Goal: Information Seeking & Learning: Learn about a topic

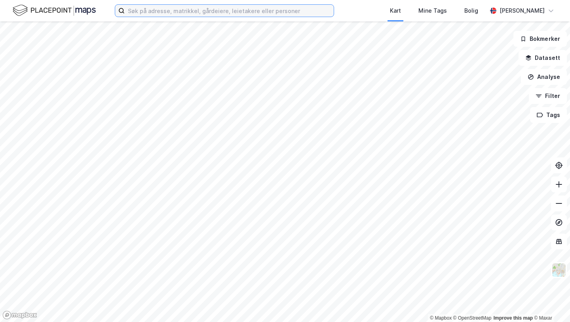
click at [186, 11] on input at bounding box center [229, 11] width 209 height 12
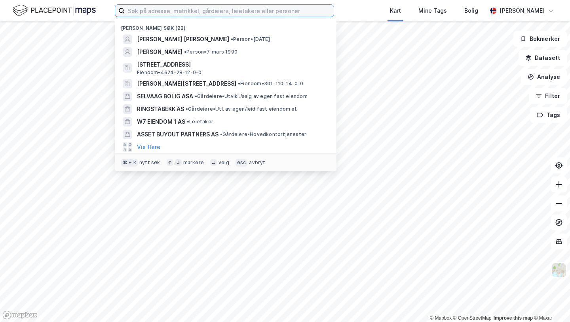
paste input "O.A. Kneppes veg"
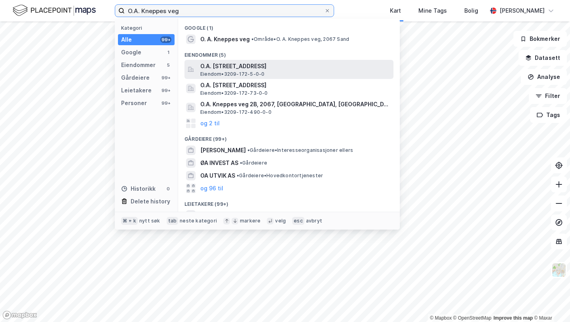
type input "O.A. Kneppes veg"
click at [226, 61] on span "O.A. [STREET_ADDRESS]" at bounding box center [295, 66] width 190 height 10
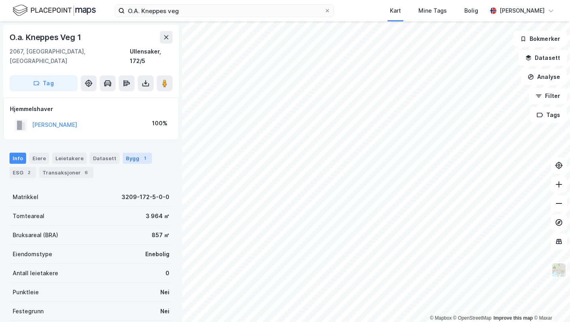
click at [126, 153] on div "Bygg 1" at bounding box center [137, 158] width 29 height 11
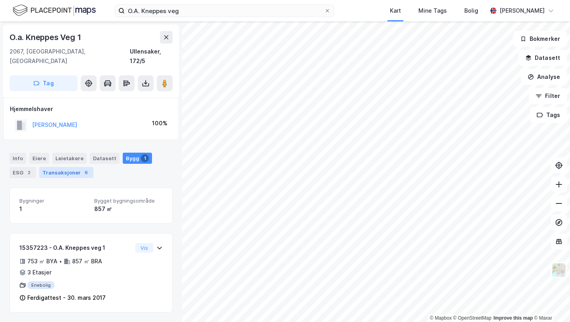
click at [67, 167] on div "Transaksjoner 6" at bounding box center [66, 172] width 54 height 11
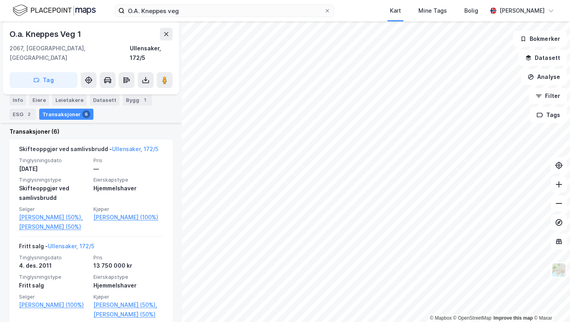
scroll to position [186, 0]
click at [126, 100] on div "Bygg 1" at bounding box center [137, 99] width 29 height 11
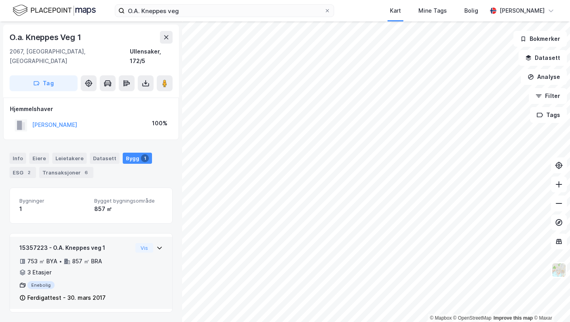
click at [124, 256] on div "753 ㎡ BYA • 857 ㎡ BRA • 3 Etasjer" at bounding box center [75, 266] width 113 height 21
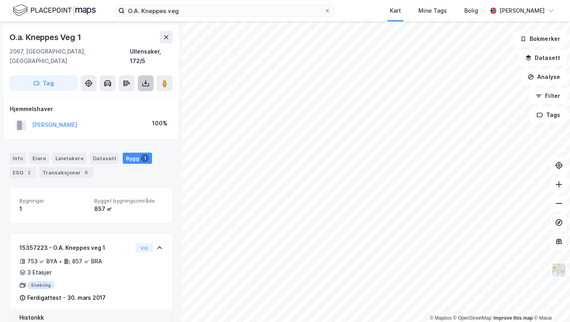
click at [150, 75] on button at bounding box center [146, 83] width 16 height 16
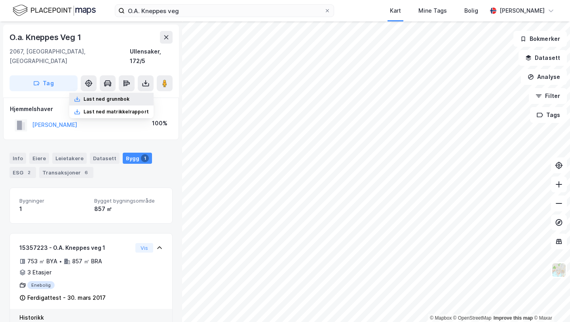
click at [116, 96] on div "Last ned grunnbok" at bounding box center [107, 99] width 46 height 6
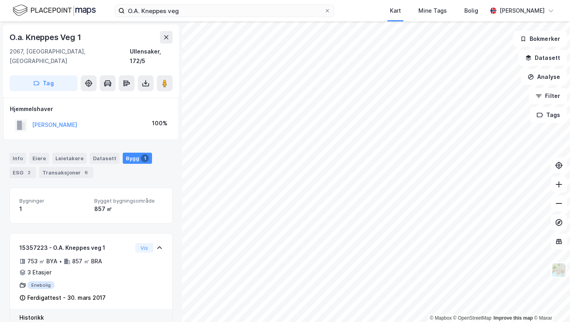
click at [162, 153] on div "Info [PERSON_NAME] Datasett Bygg 1 ESG 2 Transaksjoner 6" at bounding box center [91, 165] width 163 height 25
click at [29, 153] on div "Eiere" at bounding box center [39, 158] width 20 height 11
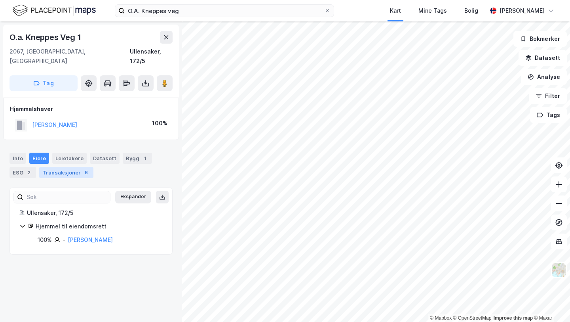
click at [55, 167] on div "Transaksjoner 6" at bounding box center [66, 172] width 54 height 11
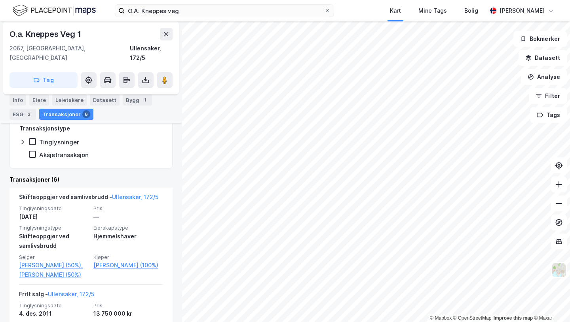
scroll to position [140, 0]
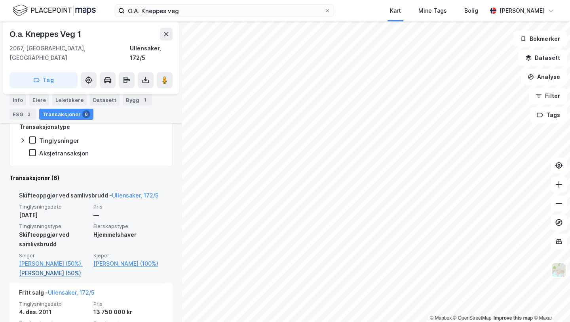
click at [32, 268] on link "[PERSON_NAME] (50%)" at bounding box center [54, 273] width 70 height 10
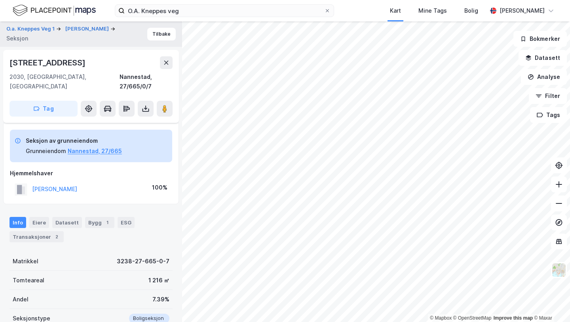
scroll to position [76, 0]
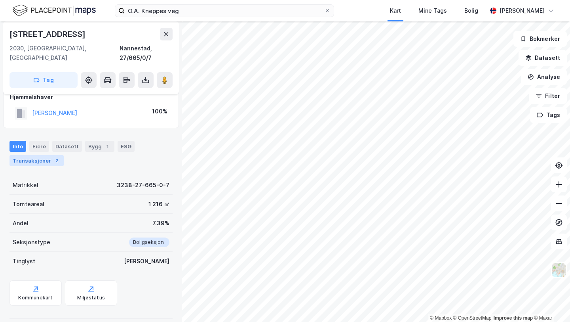
click at [47, 155] on div "Transaksjoner 2" at bounding box center [37, 160] width 54 height 11
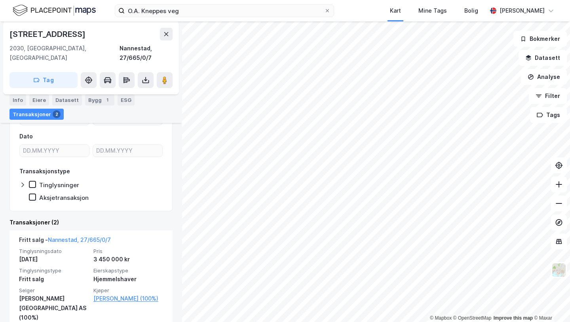
scroll to position [160, 0]
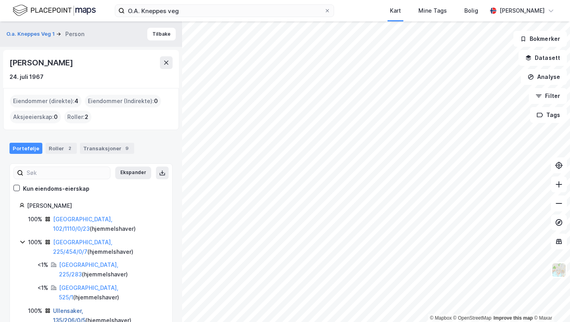
click at [86, 307] on link "Ullensaker, 135/206/0/5" at bounding box center [69, 315] width 32 height 16
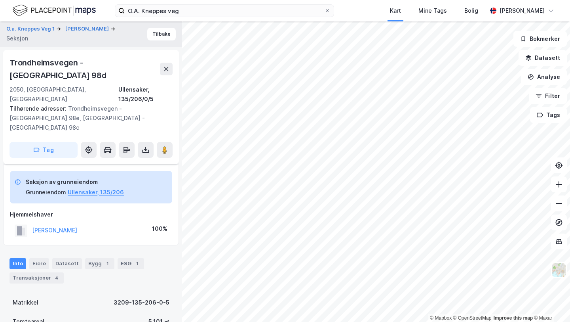
scroll to position [95, 0]
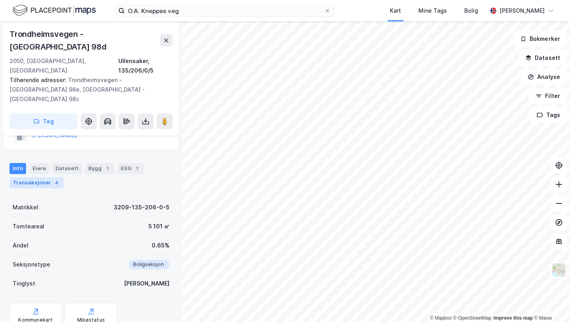
click at [39, 177] on div "Transaksjoner 4" at bounding box center [37, 182] width 54 height 11
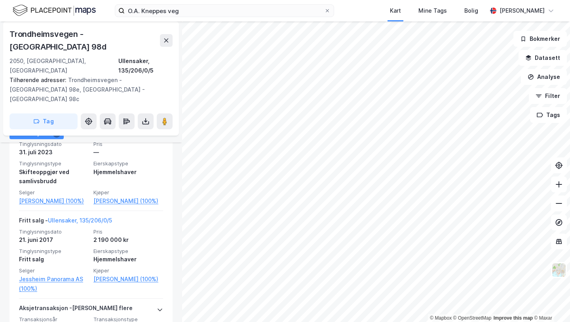
scroll to position [318, 0]
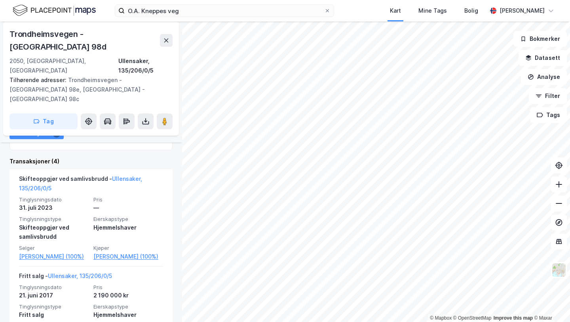
scroll to position [256, 0]
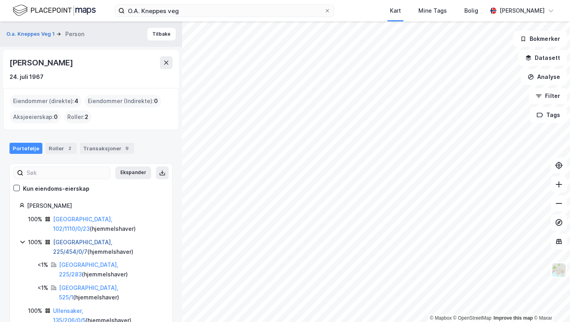
click at [80, 238] on link "[GEOGRAPHIC_DATA], 225/454/0/7" at bounding box center [82, 246] width 59 height 16
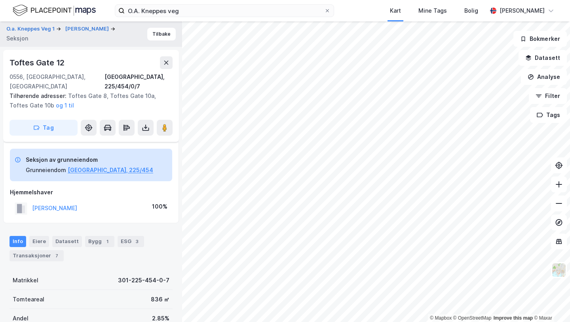
scroll to position [95, 0]
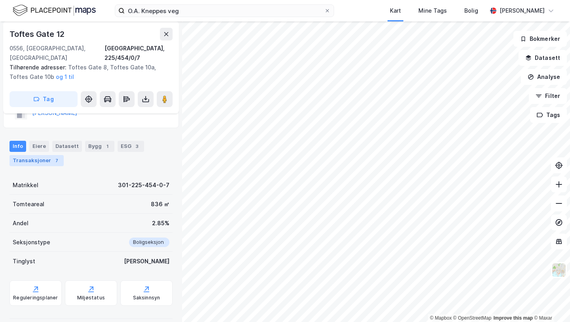
click at [28, 155] on div "Transaksjoner 7" at bounding box center [37, 160] width 54 height 11
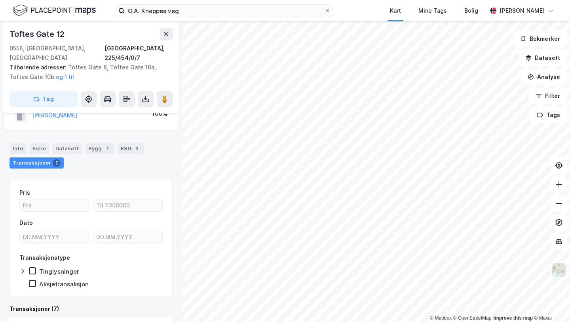
scroll to position [101, 0]
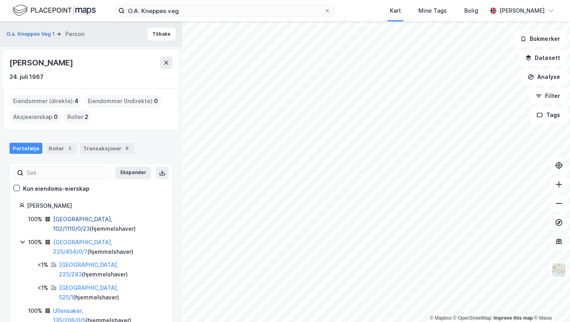
click at [96, 219] on link "[GEOGRAPHIC_DATA], 102/1110/0/23" at bounding box center [82, 224] width 59 height 16
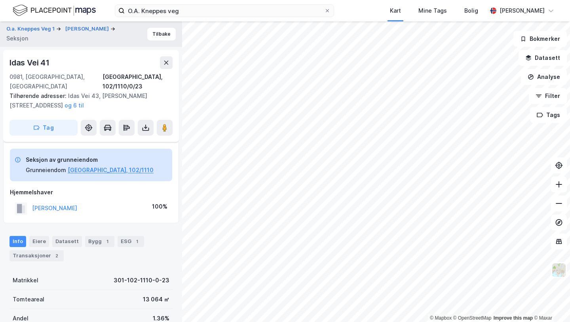
scroll to position [95, 0]
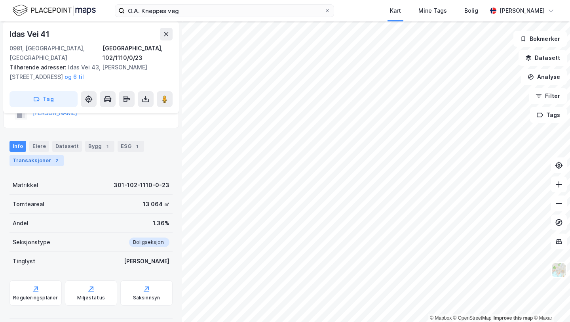
click at [40, 155] on div "Transaksjoner 2" at bounding box center [37, 160] width 54 height 11
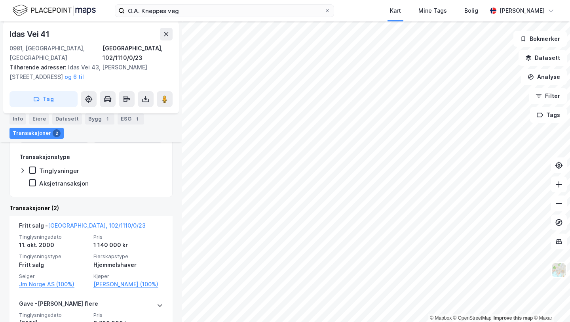
scroll to position [195, 0]
